Goal: Check status: Check status

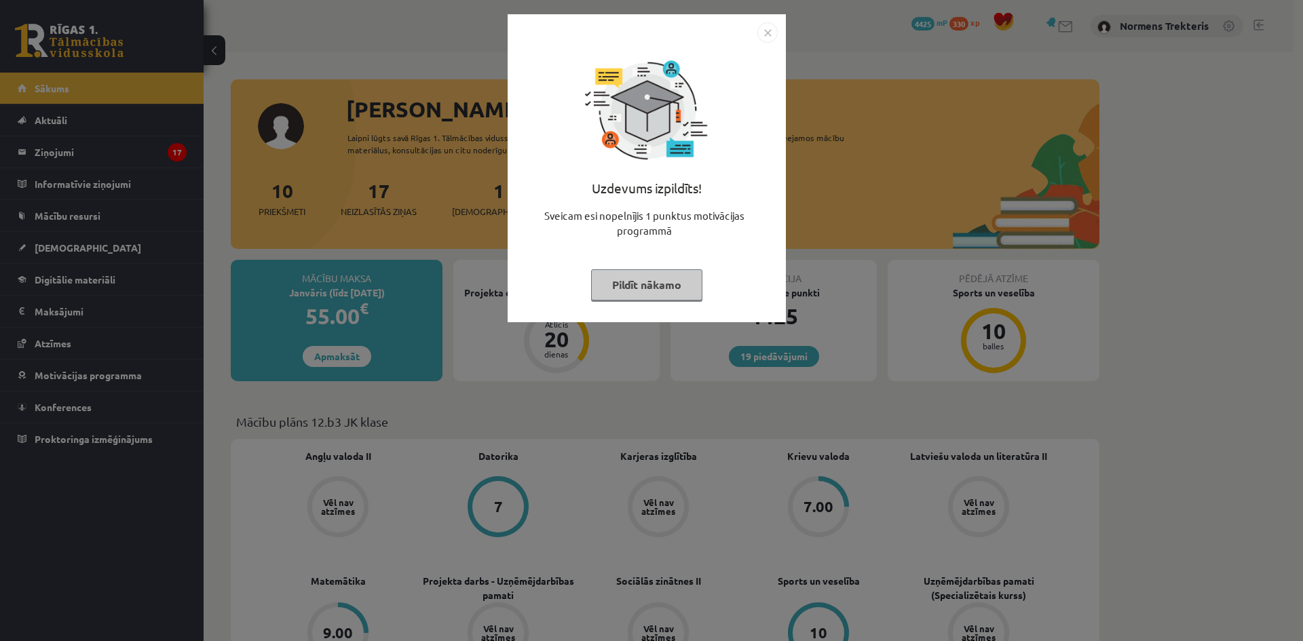
click at [772, 34] on img "Close" at bounding box center [767, 32] width 20 height 20
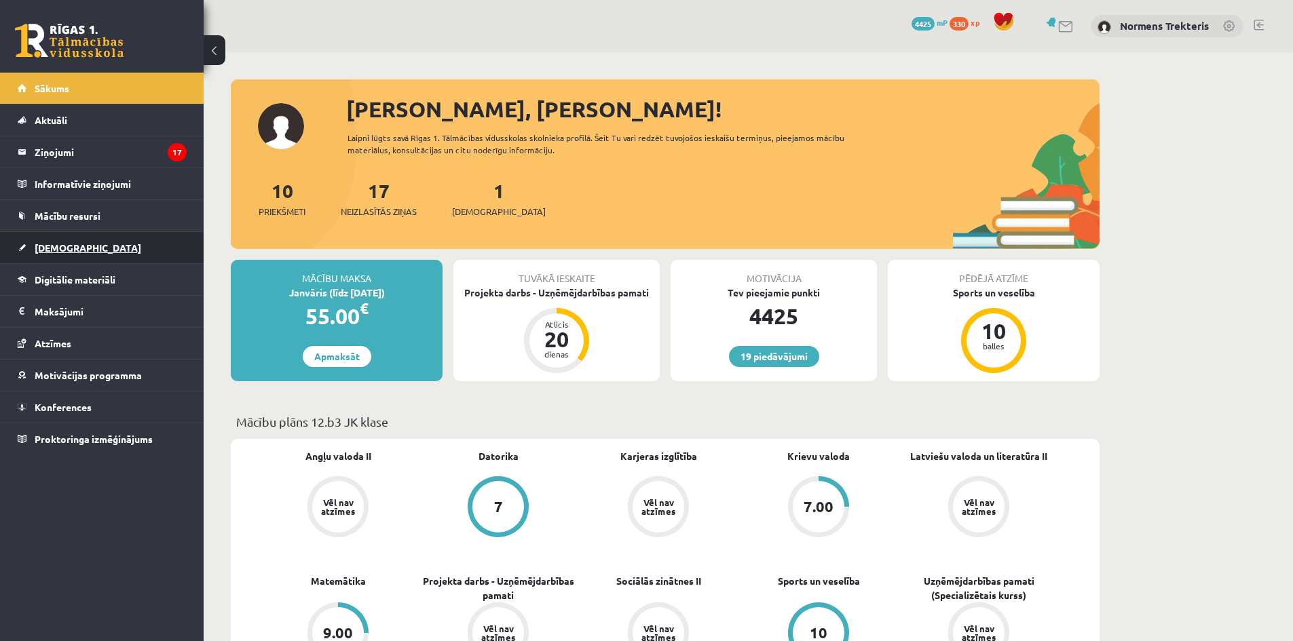
click at [88, 252] on link "[DEMOGRAPHIC_DATA]" at bounding box center [102, 247] width 169 height 31
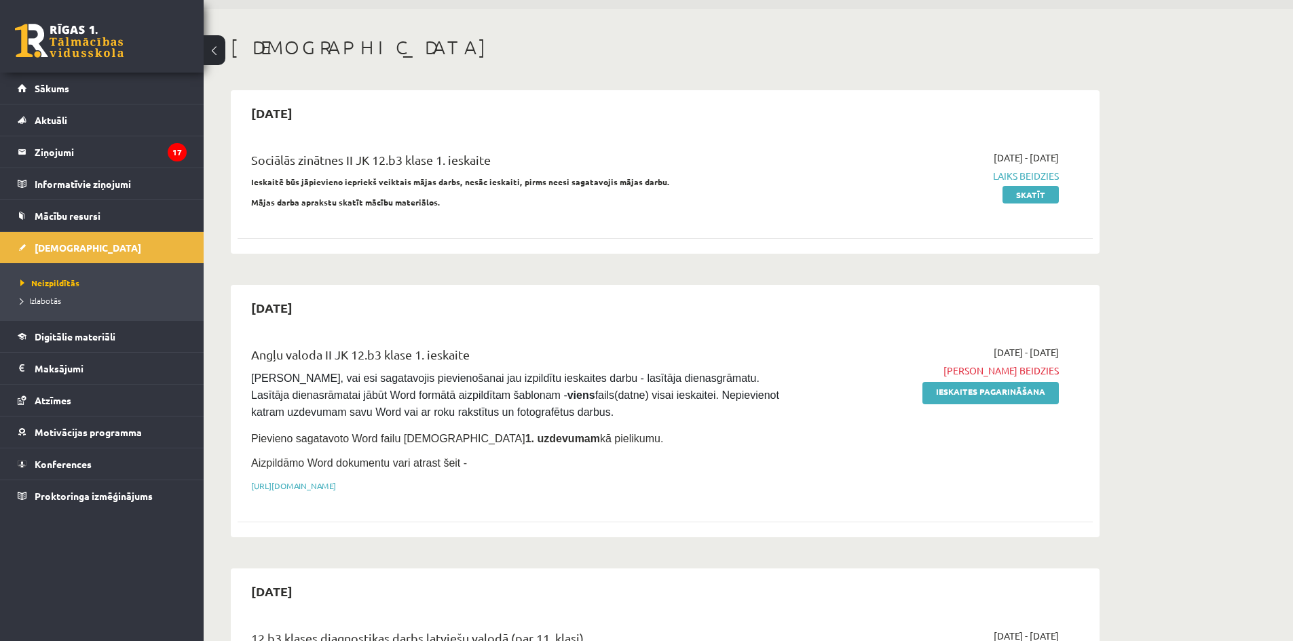
scroll to position [68, 0]
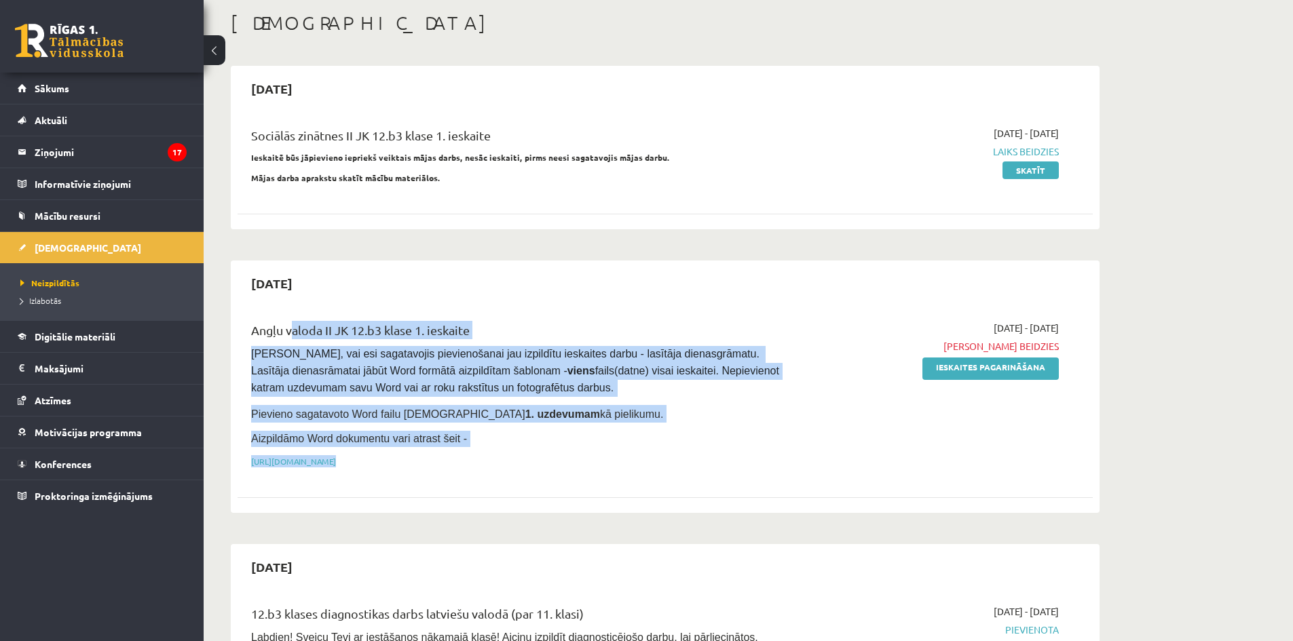
drag, startPoint x: 292, startPoint y: 327, endPoint x: 874, endPoint y: 309, distance: 582.7
click at [874, 309] on div "Angļu valoda II JK 12.b3 klase 1. ieskaite [PERSON_NAME], vai esi sagatavojis p…" at bounding box center [665, 398] width 855 height 182
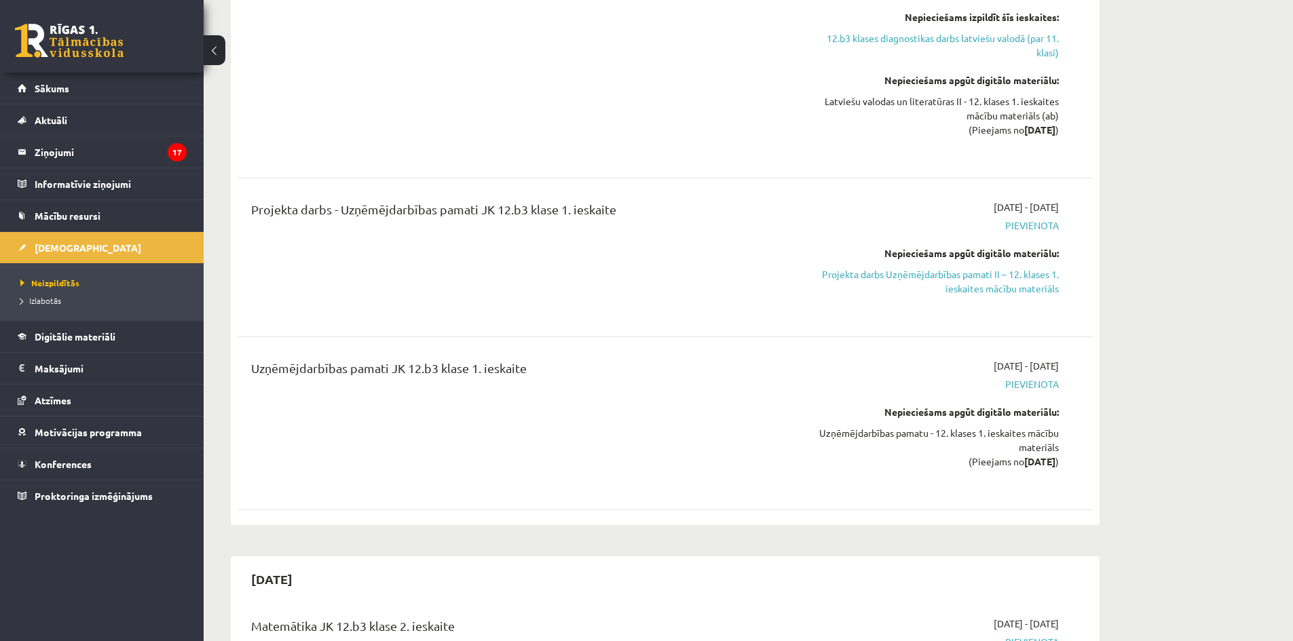
scroll to position [747, 0]
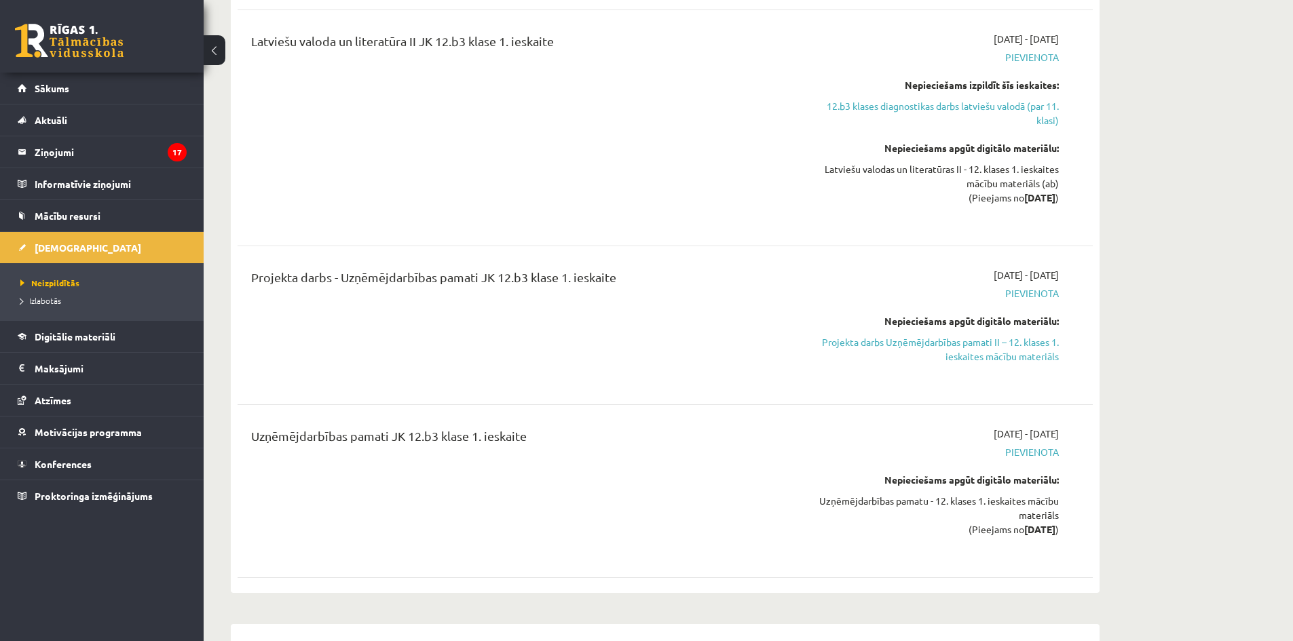
drag, startPoint x: 1071, startPoint y: 273, endPoint x: 1017, endPoint y: 271, distance: 53.7
click at [1017, 271] on div "Projekta darbs - Uzņēmējdarbības pamati JK 12.b3 klase 1. ieskaite [DATE] - [DA…" at bounding box center [665, 325] width 828 height 115
click at [1060, 268] on div "[DATE] - [DATE] [GEOGRAPHIC_DATA] Nepieciešams apgūt digitālo materiālu: Projek…" at bounding box center [931, 325] width 276 height 115
drag, startPoint x: 1076, startPoint y: 282, endPoint x: 1025, endPoint y: 273, distance: 52.3
click at [1025, 273] on div "Projekta darbs - Uzņēmējdarbības pamati JK 12.b3 klase 1. ieskaite [DATE] - [DA…" at bounding box center [665, 325] width 828 height 115
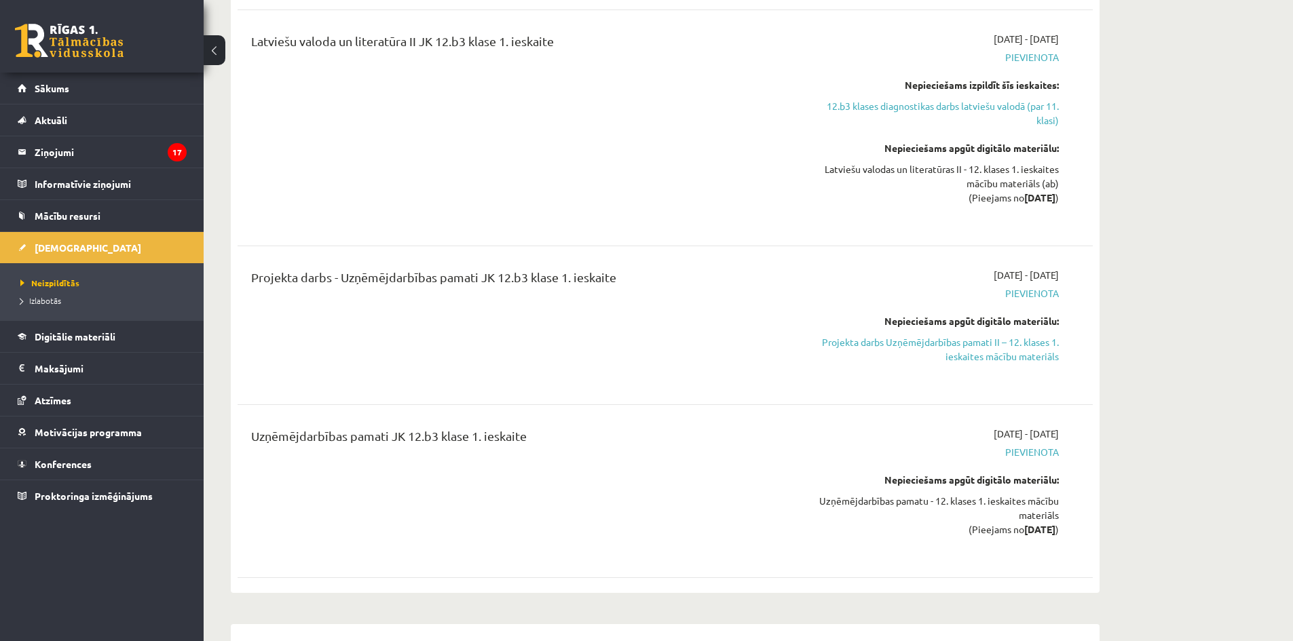
click at [1062, 279] on div "[DATE] - [DATE] [GEOGRAPHIC_DATA] Nepieciešams apgūt digitālo materiālu: Projek…" at bounding box center [931, 325] width 276 height 115
